Goal: Find specific page/section: Find specific page/section

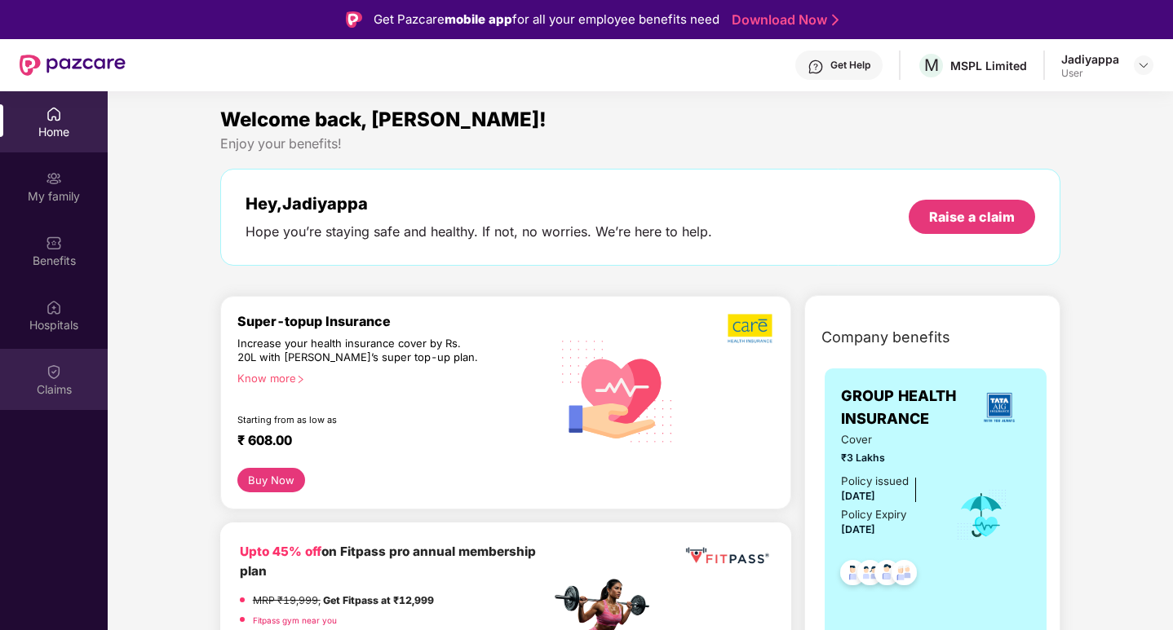
click at [53, 370] on img at bounding box center [54, 372] width 16 height 16
